Goal: Transaction & Acquisition: Download file/media

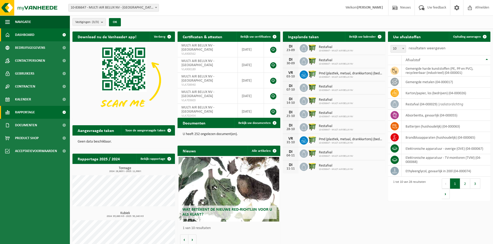
click at [25, 114] on span "Rapportage" at bounding box center [25, 112] width 20 height 13
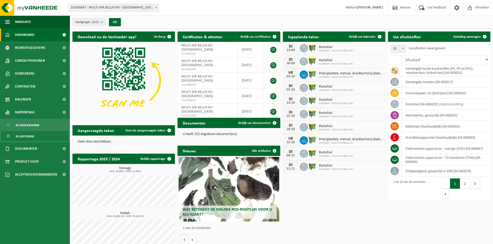
click at [27, 136] on span "In lijstvorm" at bounding box center [25, 137] width 18 height 10
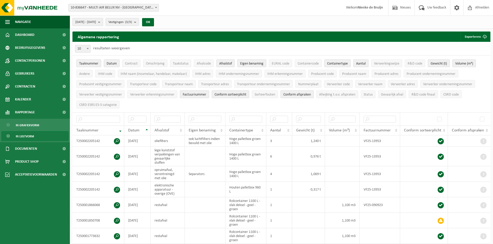
click at [103, 22] on b "submit" at bounding box center [100, 21] width 5 height 7
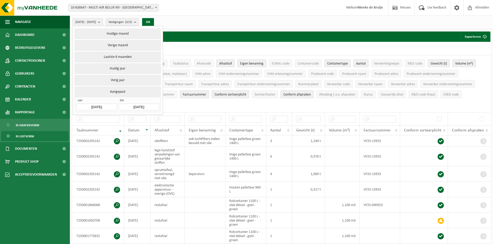
click at [99, 107] on input "2025-04-01" at bounding box center [96, 107] width 40 height 7
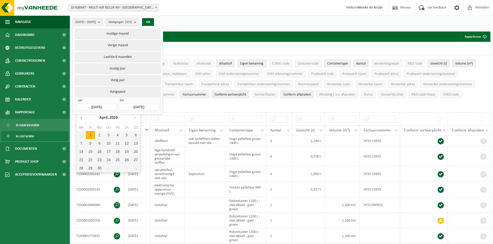
click at [83, 119] on icon at bounding box center [82, 118] width 8 height 8
click at [99, 135] on div "1" at bounding box center [99, 135] width 9 height 8
type input "2025-01-01"
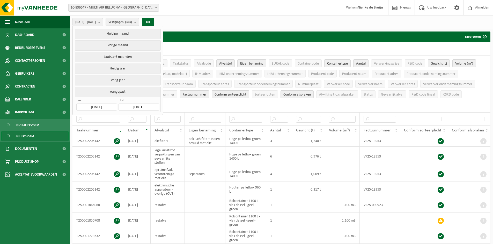
click at [154, 106] on input "2025-09-17" at bounding box center [138, 107] width 40 height 7
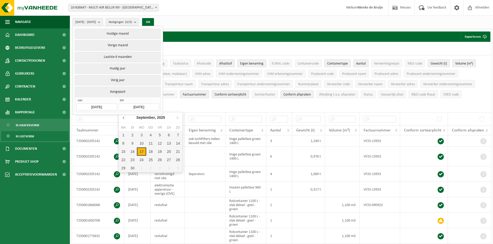
click at [124, 119] on icon at bounding box center [123, 118] width 1 height 3
click at [177, 169] on div "31" at bounding box center [177, 168] width 9 height 8
type input "[DATE]"
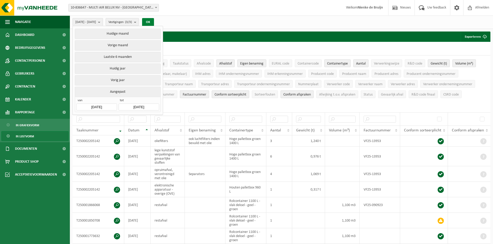
click at [154, 21] on button "OK" at bounding box center [148, 22] width 12 height 8
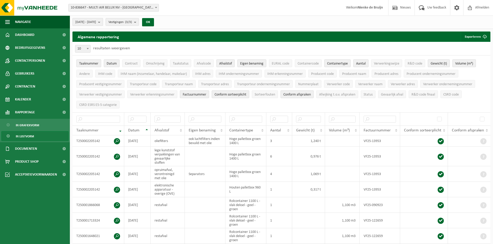
click at [103, 23] on b "submit" at bounding box center [100, 21] width 5 height 7
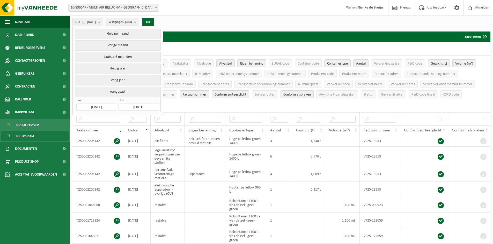
click at [108, 105] on input "2025-01-01" at bounding box center [96, 107] width 40 height 7
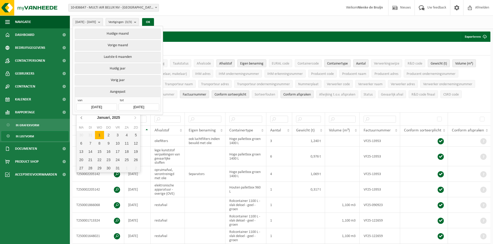
click at [83, 119] on icon at bounding box center [82, 118] width 8 height 8
click at [137, 135] on div "1" at bounding box center [135, 135] width 9 height 8
type input "[DATE]"
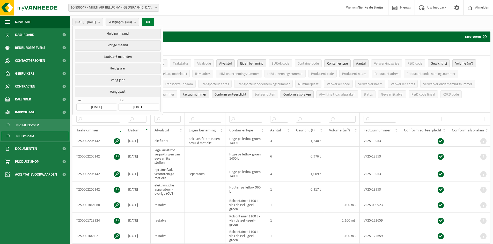
click at [154, 20] on button "OK" at bounding box center [148, 22] width 12 height 8
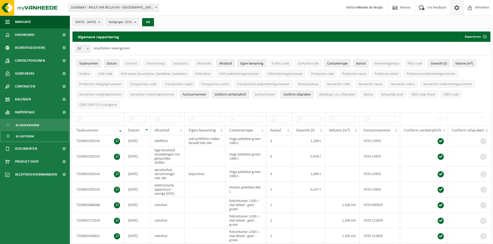
click at [455, 9] on span at bounding box center [456, 7] width 8 height 15
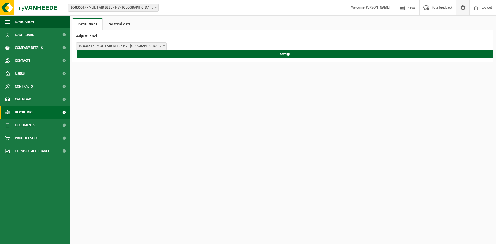
click at [27, 111] on font "Reporting" at bounding box center [24, 113] width 18 height 4
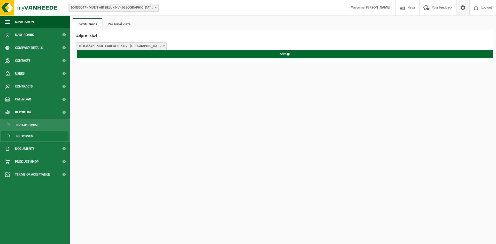
click at [20, 138] on font "In list form" at bounding box center [25, 136] width 18 height 3
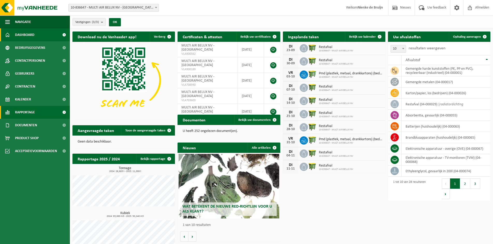
click at [22, 114] on span "Rapportage" at bounding box center [25, 112] width 20 height 13
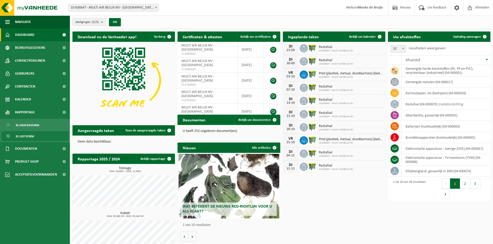
click at [28, 134] on span "In lijstvorm" at bounding box center [25, 137] width 18 height 10
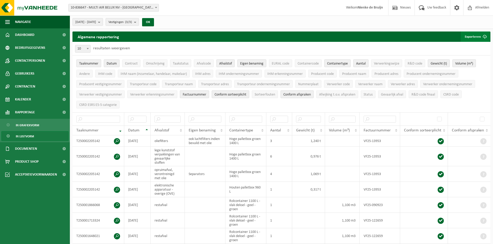
click at [477, 36] on button "Exporteren" at bounding box center [474, 37] width 29 height 10
click at [453, 10] on span at bounding box center [456, 7] width 8 height 15
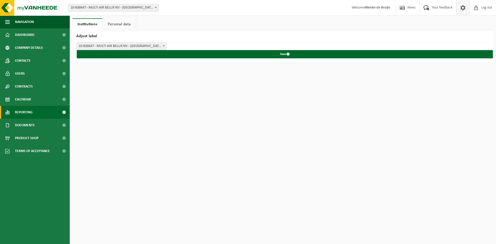
click at [15, 111] on link "Reporting" at bounding box center [35, 112] width 70 height 13
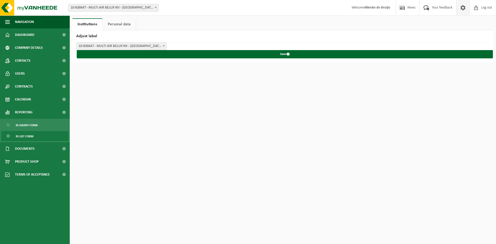
click at [22, 135] on span "In list form" at bounding box center [25, 137] width 18 height 10
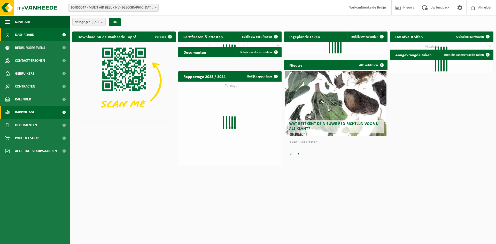
click at [23, 115] on span "Rapportage" at bounding box center [25, 112] width 20 height 13
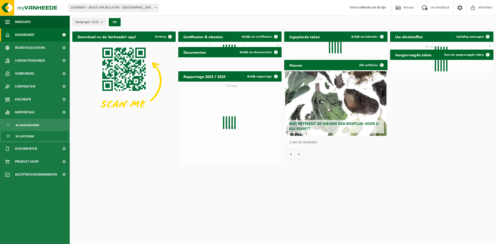
click at [34, 138] on link "In lijstvorm" at bounding box center [34, 136] width 67 height 10
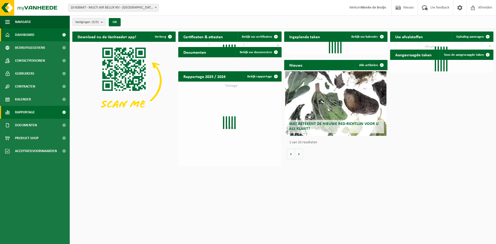
click at [63, 112] on span at bounding box center [64, 112] width 12 height 13
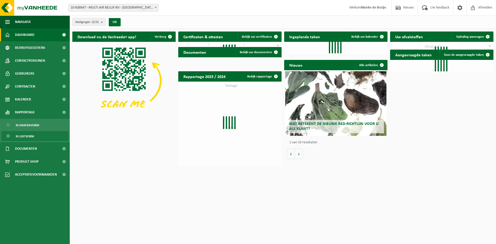
click at [23, 137] on span "In lijstvorm" at bounding box center [25, 137] width 18 height 10
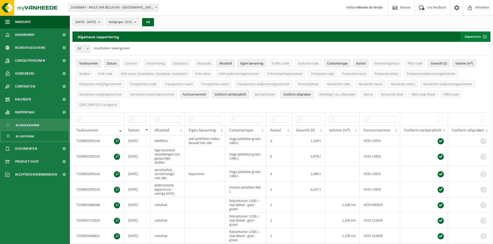
click at [474, 38] on button "Exporteren" at bounding box center [474, 37] width 29 height 10
click at [474, 47] on link "Enkel mijn selectie" at bounding box center [465, 47] width 47 height 10
click at [477, 59] on link "Alle beschikbare kolommen" at bounding box center [465, 57] width 47 height 10
click at [103, 38] on h2 "Algemene rapportering" at bounding box center [98, 37] width 52 height 10
click at [103, 37] on h2 "Algemene rapportering" at bounding box center [98, 37] width 52 height 10
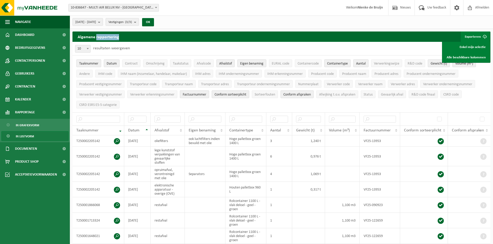
click at [103, 37] on h2 "Algemene rapportering" at bounding box center [98, 37] width 52 height 10
click at [152, 38] on div "Algemene rapportering Exporteren Enkel mijn selectie Alle beschikbare kolommen" at bounding box center [281, 37] width 418 height 10
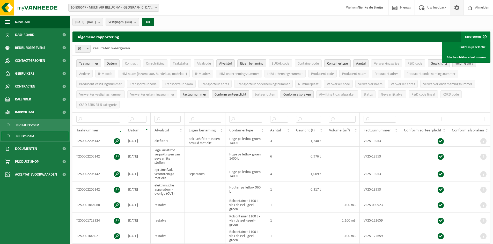
click at [459, 8] on span at bounding box center [456, 7] width 8 height 15
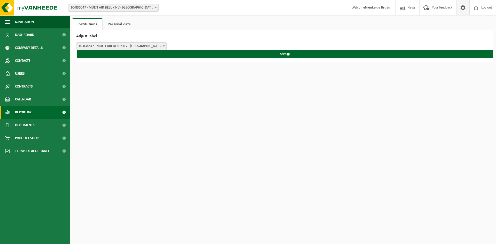
click at [31, 114] on font "Reporting" at bounding box center [24, 113] width 18 height 4
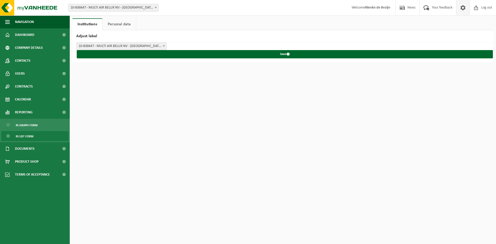
click at [30, 138] on font "In list form" at bounding box center [25, 136] width 18 height 3
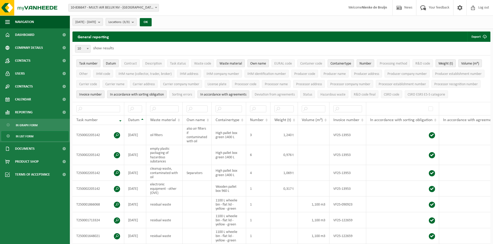
click at [29, 137] on font "In list form" at bounding box center [25, 136] width 18 height 3
click at [476, 34] on button "Export" at bounding box center [478, 37] width 22 height 10
click at [431, 36] on div "General reporting Export Only my selection All available columns" at bounding box center [281, 37] width 418 height 10
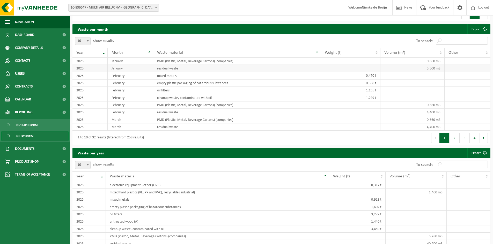
scroll to position [362, 0]
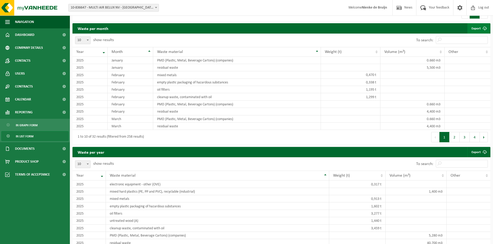
click at [475, 30] on font "Export" at bounding box center [475, 28] width 9 height 3
